Goal: Task Accomplishment & Management: Complete application form

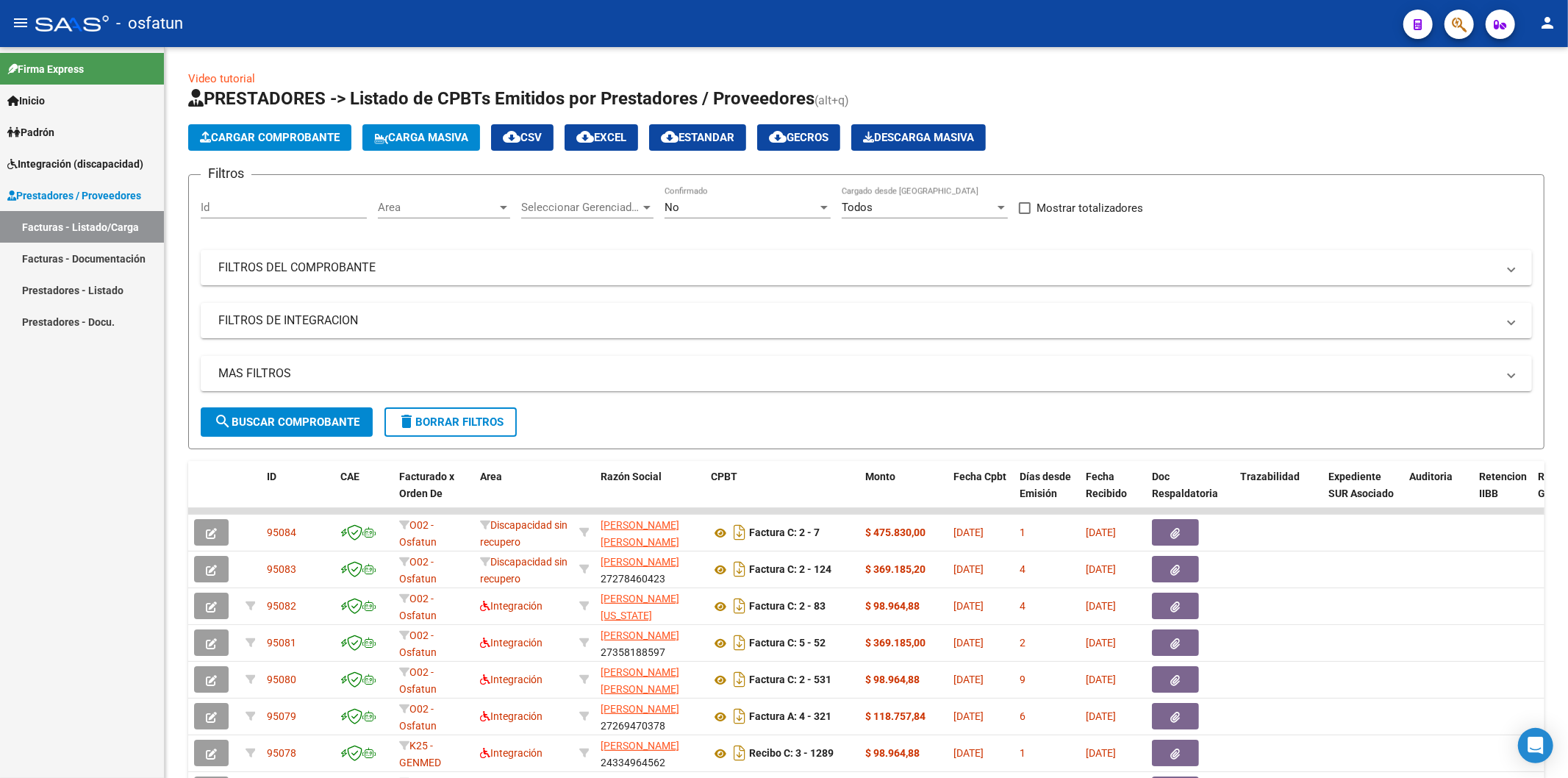
click at [38, 693] on div "Firma Express Inicio Calendario SSS Instructivos Contacto OS Padrón Análisis Af…" at bounding box center [82, 412] width 164 height 730
click at [232, 136] on span "Cargar Comprobante" at bounding box center [270, 137] width 140 height 13
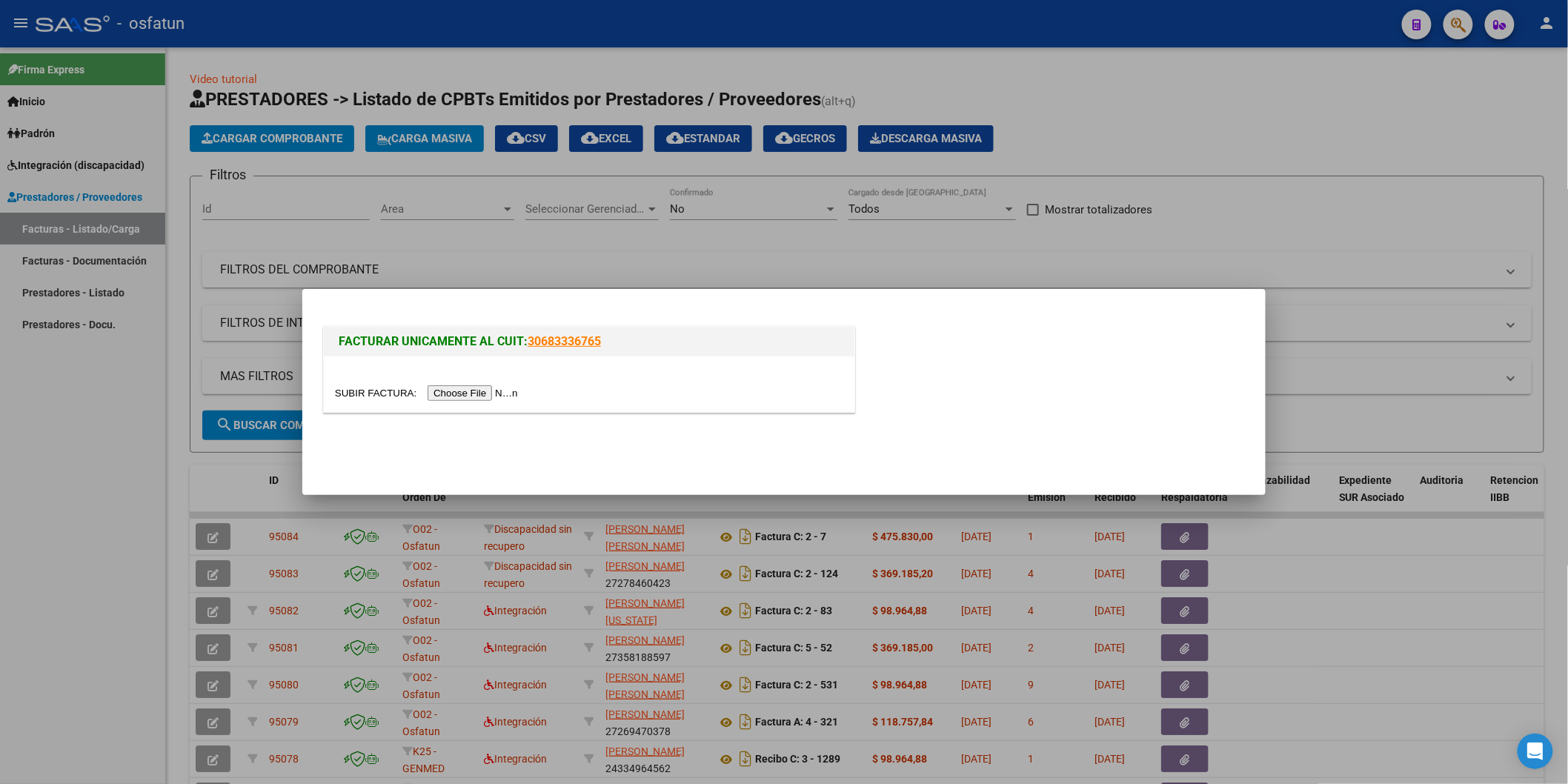
click at [497, 392] on input "file" at bounding box center [428, 392] width 187 height 16
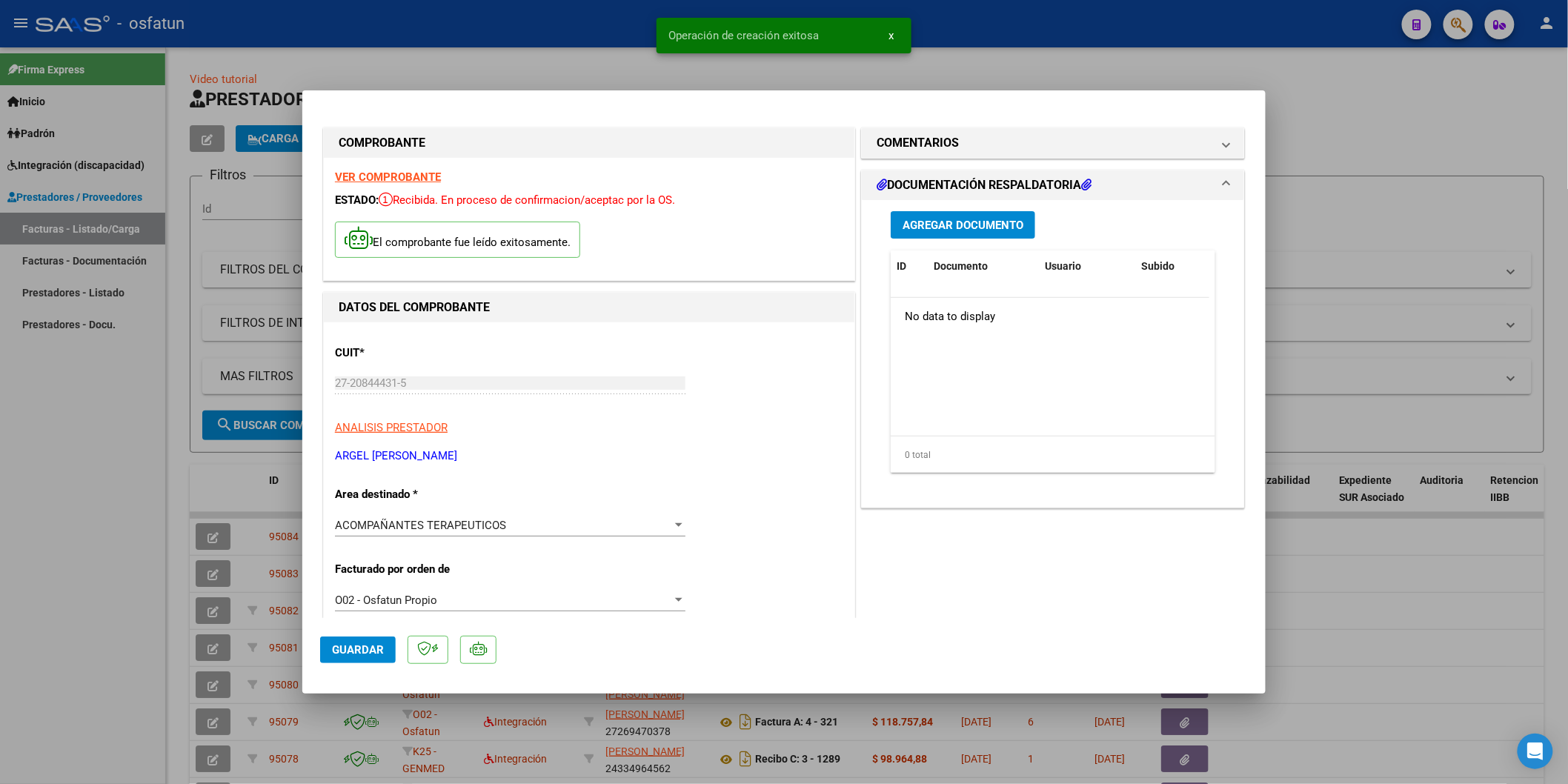
click at [959, 228] on span "Agregar Documento" at bounding box center [963, 225] width 121 height 13
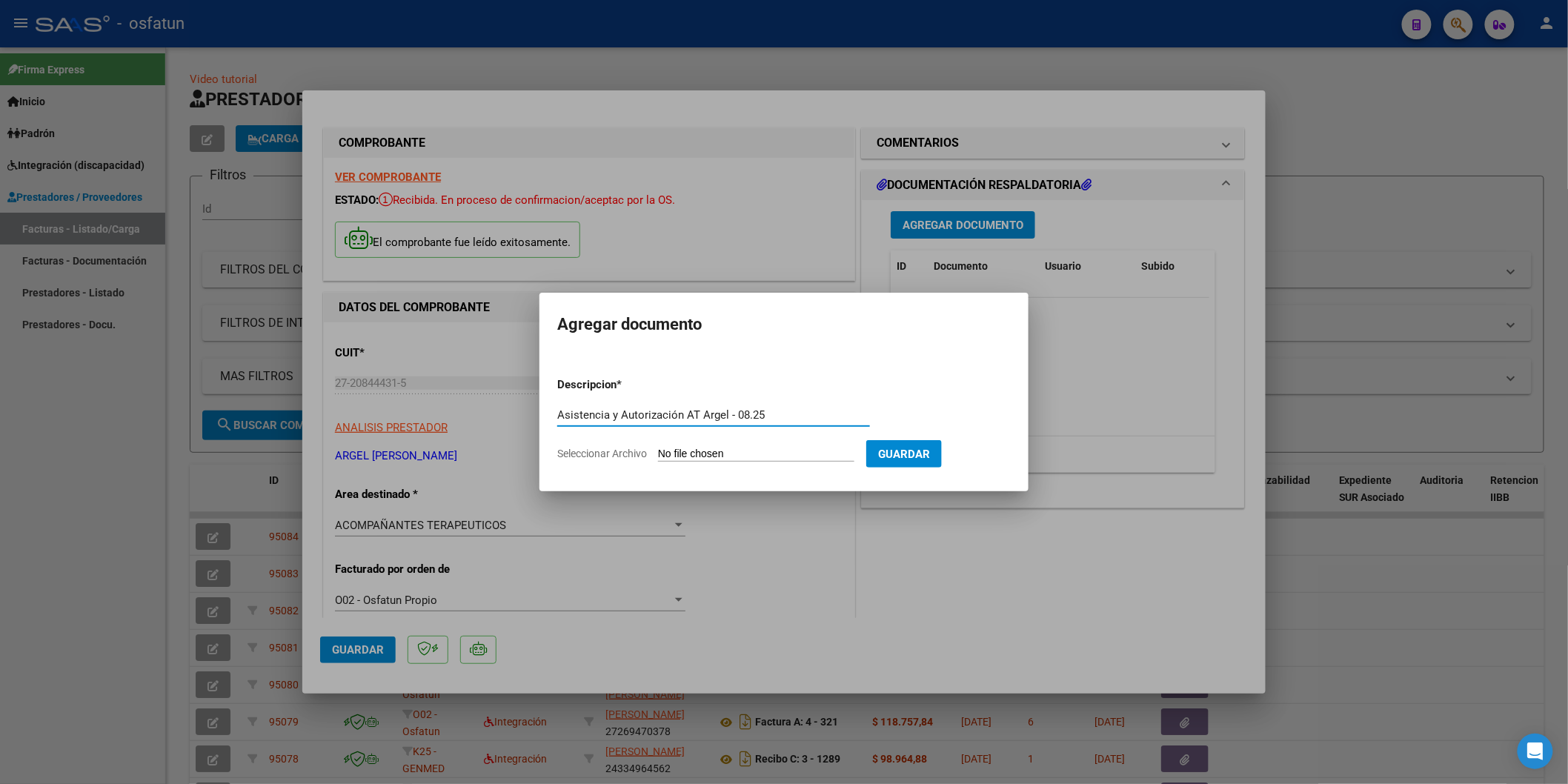
type input "Asistencia y Autorización AT Argel - 08.25"
click at [708, 453] on input "Seleccionar Archivo" at bounding box center [756, 454] width 196 height 14
type input "C:\fakepath\Asistencia y Autorización - [PERSON_NAME] - AT Argel 08.25.pdf"
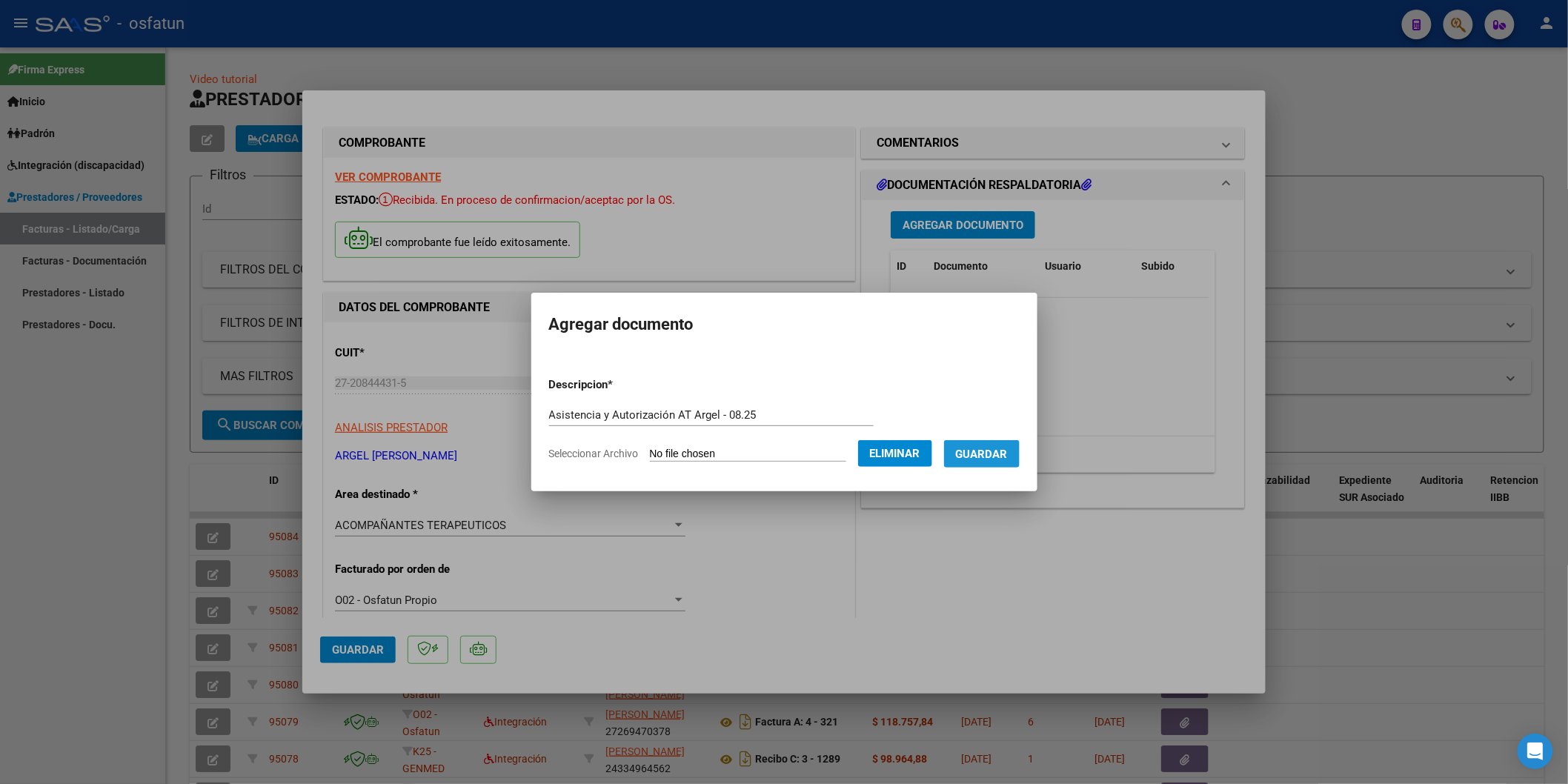
click at [1008, 467] on button "Guardar" at bounding box center [982, 453] width 75 height 27
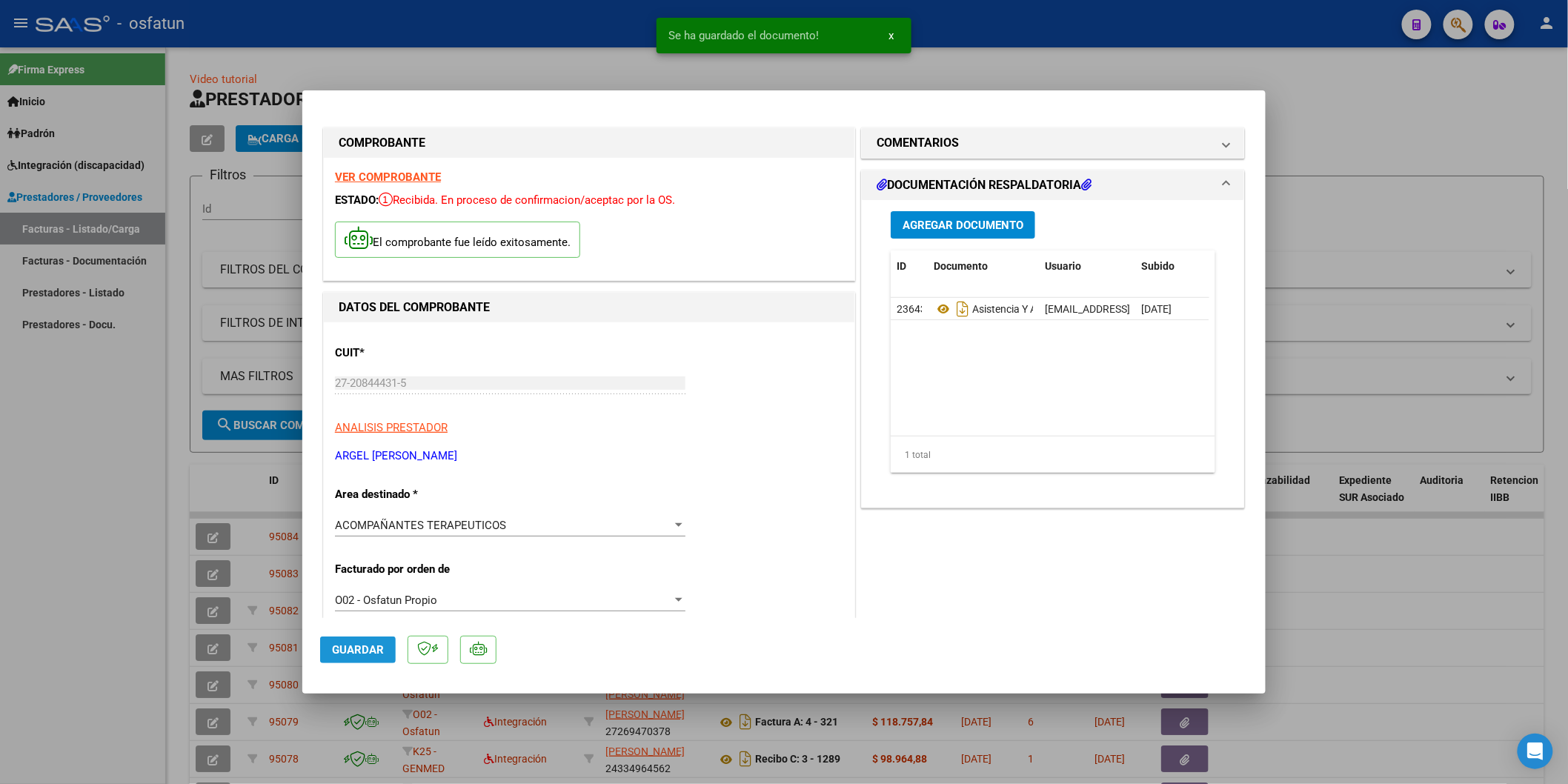
click at [344, 658] on button "Guardar" at bounding box center [358, 650] width 75 height 26
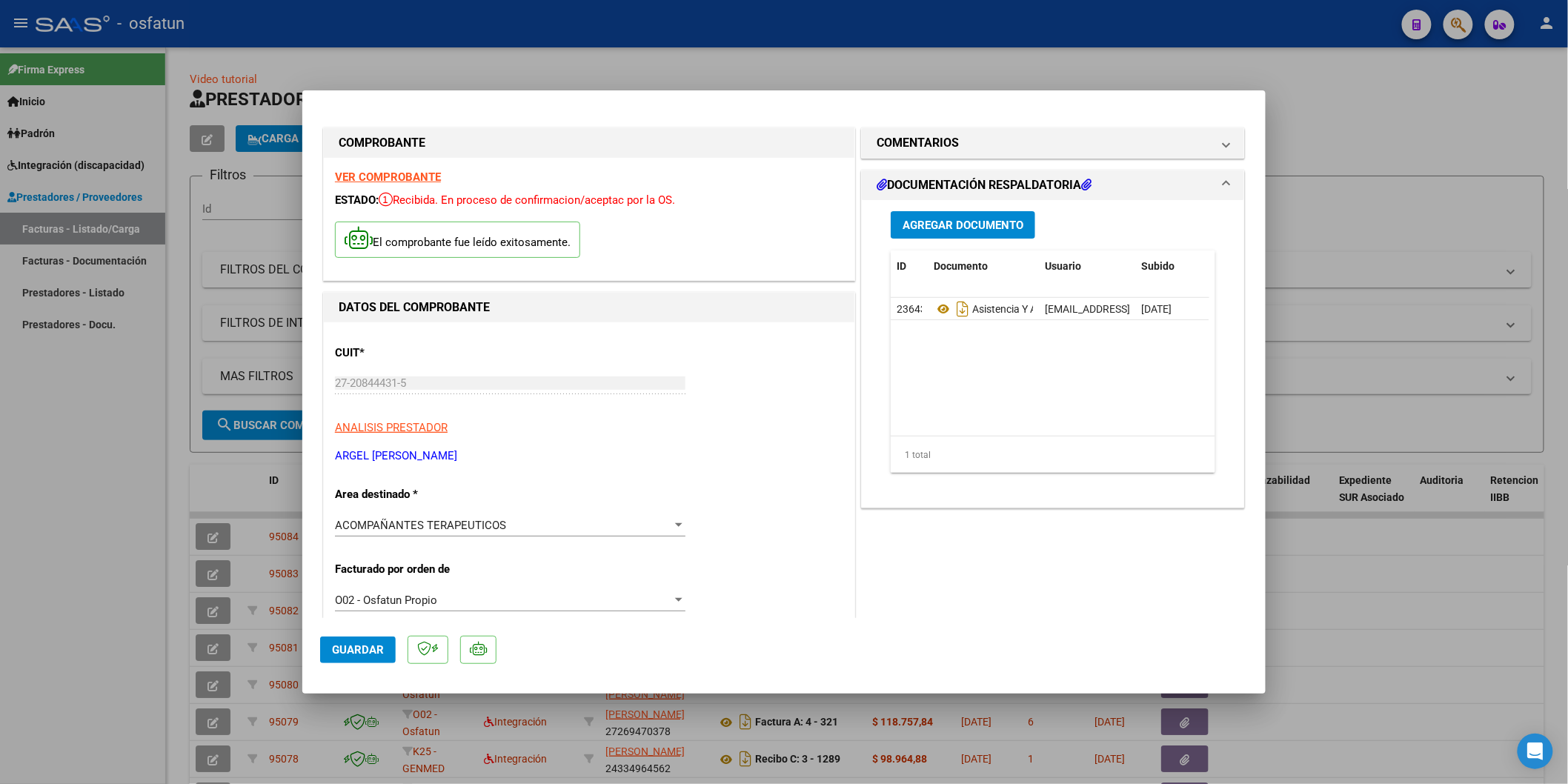
click at [65, 728] on div at bounding box center [784, 392] width 1568 height 784
type input "$ 0,00"
